Goal: Transaction & Acquisition: Purchase product/service

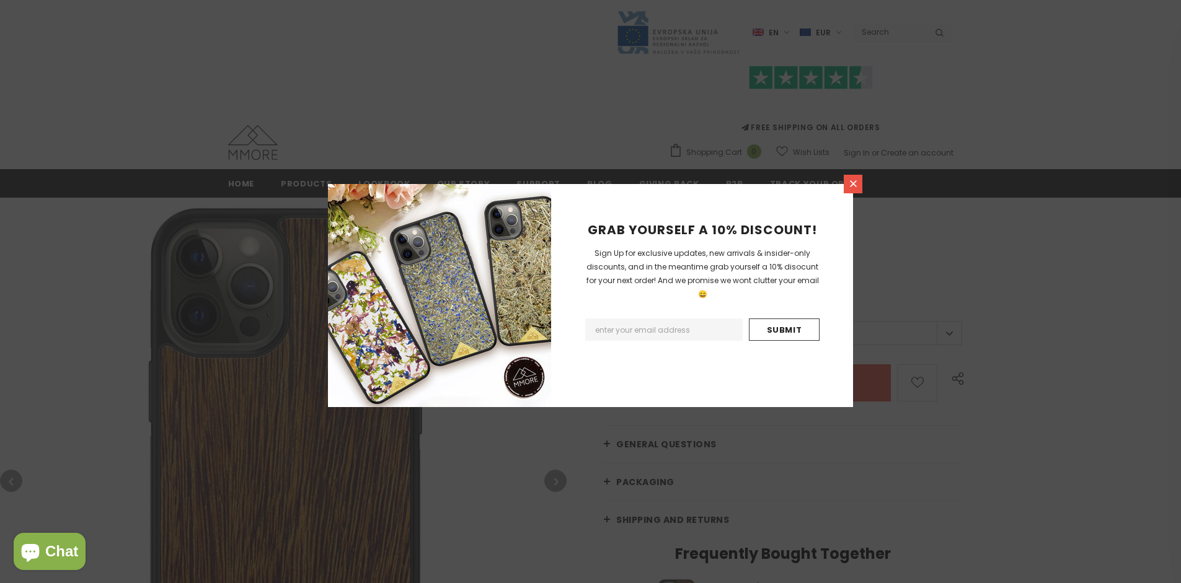
click at [853, 183] on icon at bounding box center [853, 183] width 7 height 7
